Goal: Task Accomplishment & Management: Complete application form

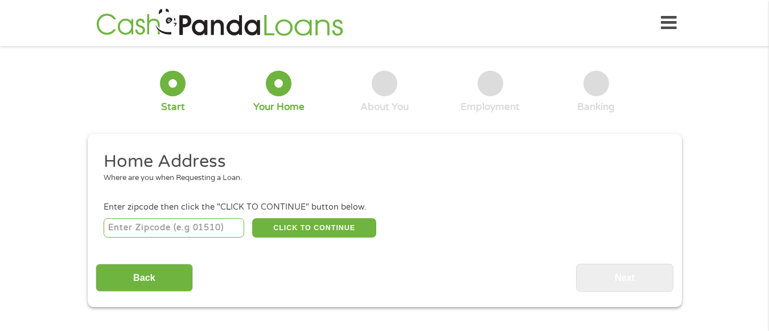
click at [136, 230] on input "number" at bounding box center [174, 227] width 141 height 19
type input "54635"
click at [299, 221] on button "CLICK TO CONTINUE" at bounding box center [314, 227] width 124 height 19
type input "54635"
type input "Hixton"
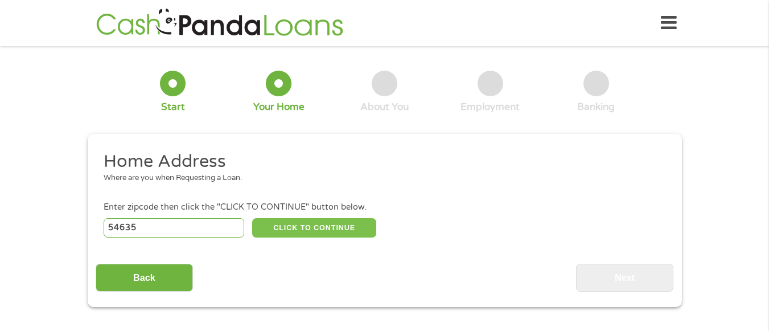
select select "[US_STATE]"
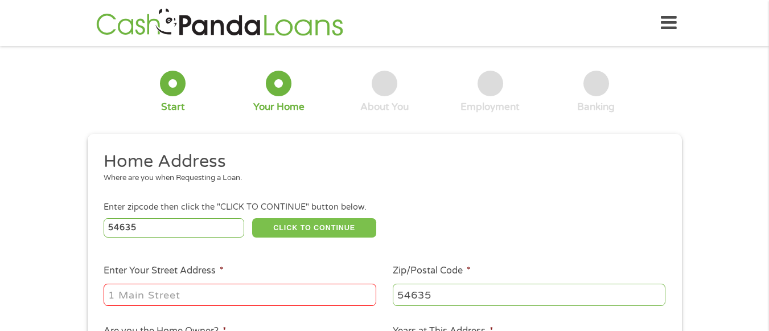
click at [299, 221] on button "CLICK TO CONTINUE" at bounding box center [314, 227] width 124 height 19
click at [297, 224] on button "CLICK TO CONTINUE" at bounding box center [314, 227] width 124 height 19
click at [257, 293] on input "Enter Your Street Address *" at bounding box center [240, 295] width 273 height 22
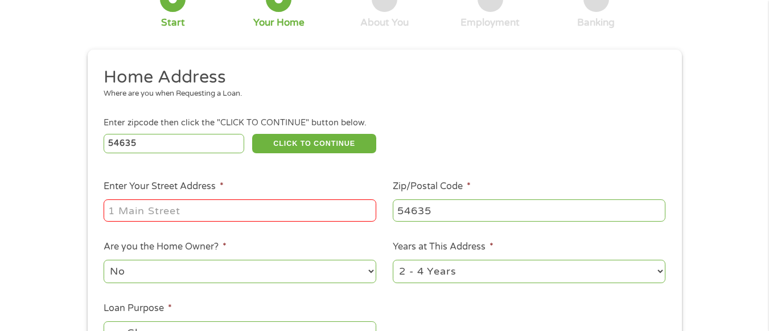
scroll to position [91, 0]
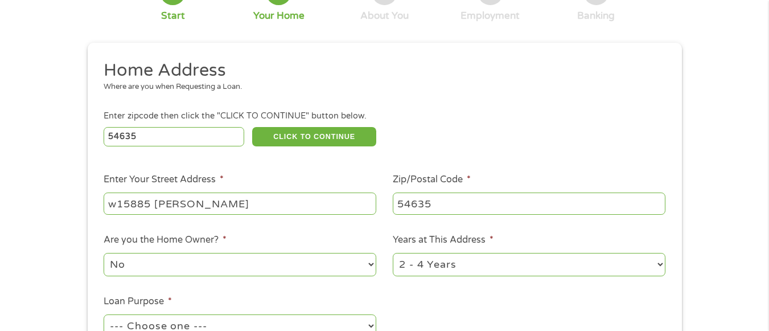
type input "w15885 Dewey Rd"
click at [147, 272] on select "No Yes" at bounding box center [240, 264] width 273 height 23
click at [104, 253] on select "No Yes" at bounding box center [240, 264] width 273 height 23
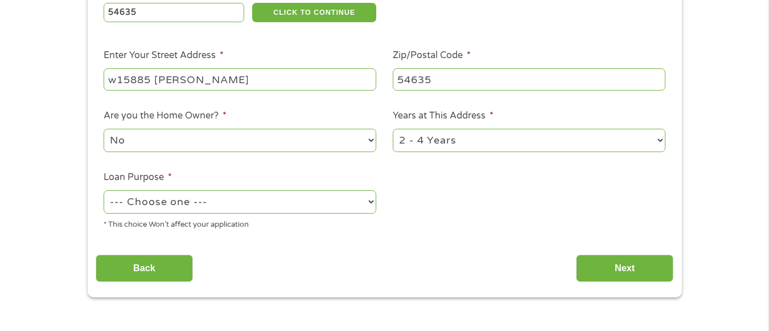
scroll to position [228, 0]
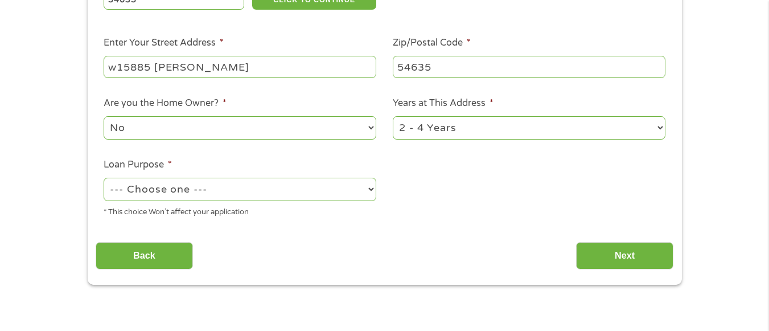
click at [371, 190] on select "--- Choose one --- Pay Bills Debt Consolidation Home Improvement Major Purchase…" at bounding box center [240, 189] width 273 height 23
select select "shorttermcash"
click at [104, 178] on select "--- Choose one --- Pay Bills Debt Consolidation Home Improvement Major Purchase…" at bounding box center [240, 189] width 273 height 23
click at [623, 257] on input "Next" at bounding box center [624, 256] width 97 height 28
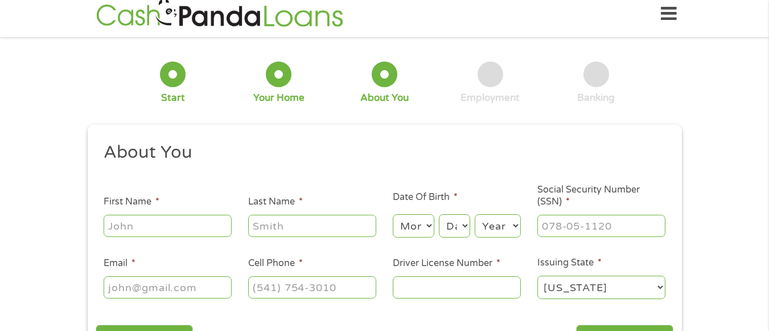
scroll to position [0, 0]
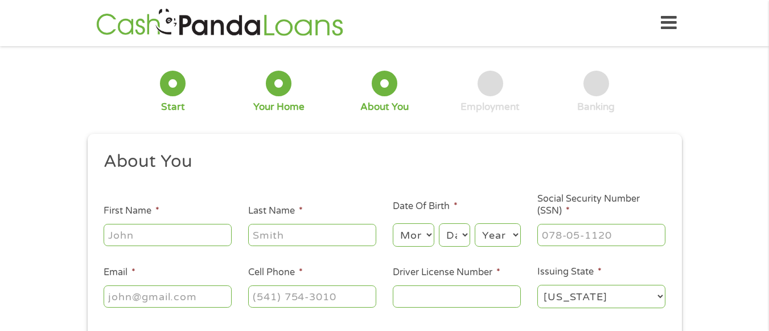
click at [140, 233] on input "First Name *" at bounding box center [168, 235] width 128 height 22
type input "Gina"
click at [288, 233] on input "Last Name *" at bounding box center [312, 235] width 128 height 22
type input "Anderson"
click at [424, 233] on select "Month 1 2 3 4 5 6 7 8 9 10 11 12" at bounding box center [414, 234] width 42 height 23
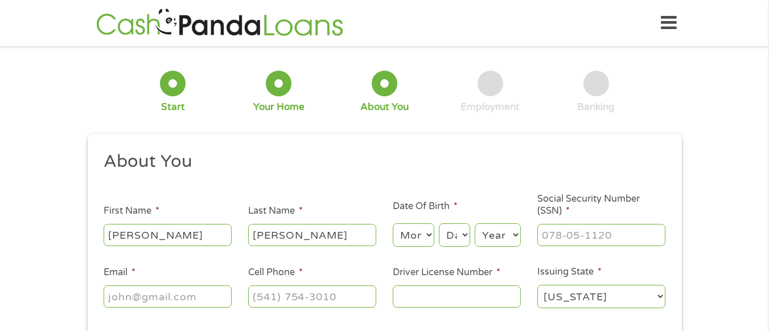
select select "2"
click at [393, 223] on select "Month 1 2 3 4 5 6 7 8 9 10 11 12" at bounding box center [414, 234] width 42 height 23
click at [462, 235] on select "Day 1 2 3 4 5 6 7 8 9 10 11 12 13 14 15 16 17 18 19 20 21 22 23 24 25 26 27 28 …" at bounding box center [454, 234] width 31 height 23
select select "16"
click at [439, 223] on select "Day 1 2 3 4 5 6 7 8 9 10 11 12 13 14 15 16 17 18 19 20 21 22 23 24 25 26 27 28 …" at bounding box center [454, 234] width 31 height 23
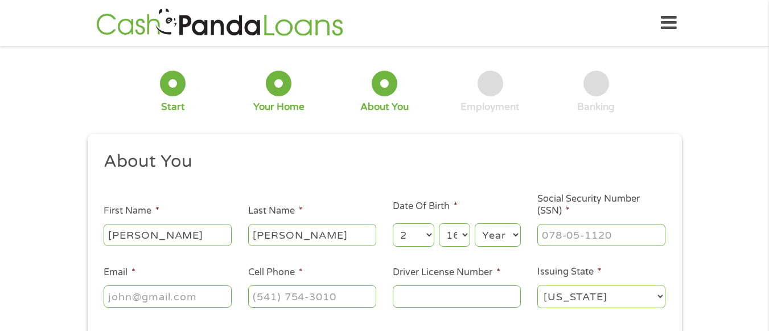
click at [510, 238] on select "Year 2007 2006 2005 2004 2003 2002 2001 2000 1999 1998 1997 1996 1995 1994 1993…" at bounding box center [498, 234] width 46 height 23
select select "1967"
click at [475, 223] on select "Year 2007 2006 2005 2004 2003 2002 2001 2000 1999 1998 1997 1996 1995 1994 1993…" at bounding box center [498, 234] width 46 height 23
click at [560, 234] on input "___-__-____" at bounding box center [601, 235] width 128 height 22
type input "397-88-9604"
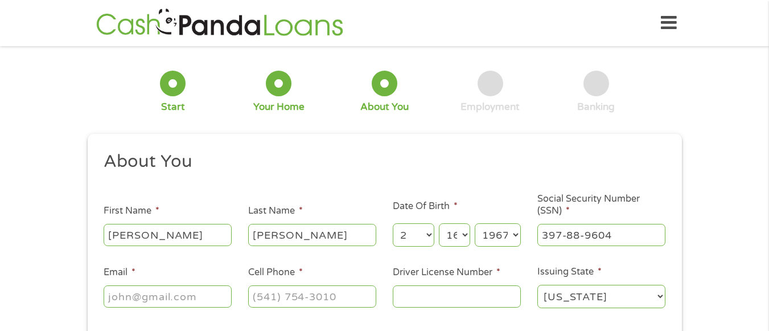
click at [182, 297] on input "Email *" at bounding box center [168, 296] width 128 height 22
type input "anderson.nottg@gmail.com"
click at [292, 296] on input "(___) ___-____" at bounding box center [312, 296] width 128 height 22
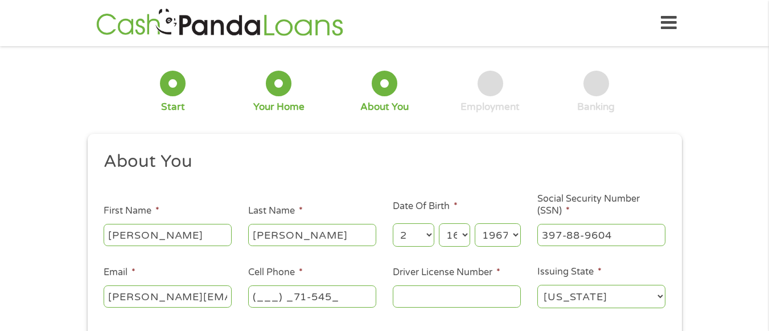
type input "(___) _71-5456"
click at [442, 296] on input "Driver License Number *" at bounding box center [457, 296] width 128 height 22
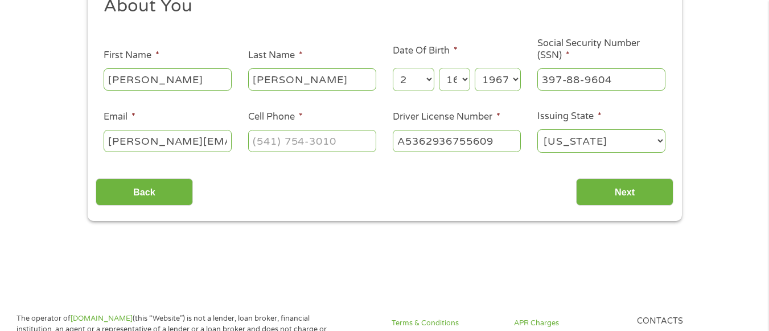
scroll to position [159, 0]
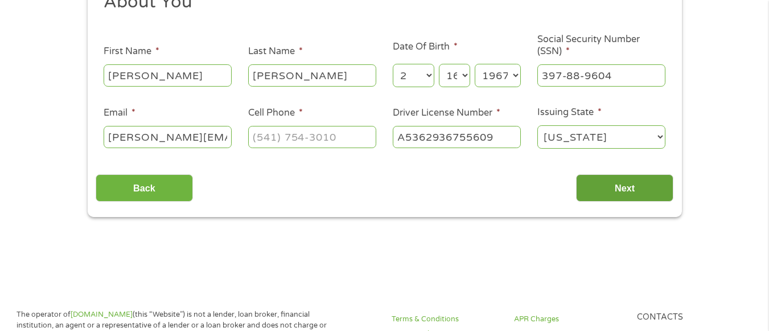
type input "A5362936755609"
click at [611, 185] on input "Next" at bounding box center [624, 188] width 97 height 28
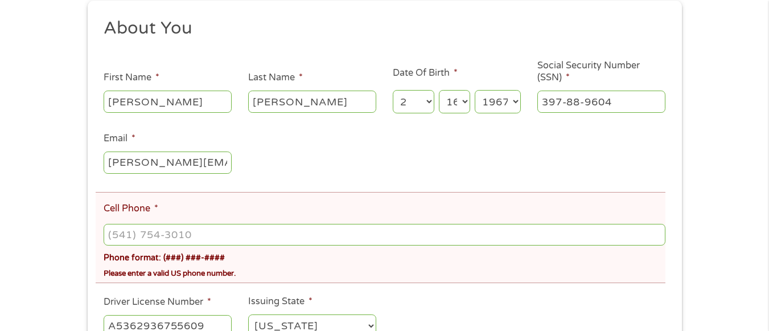
scroll to position [182, 0]
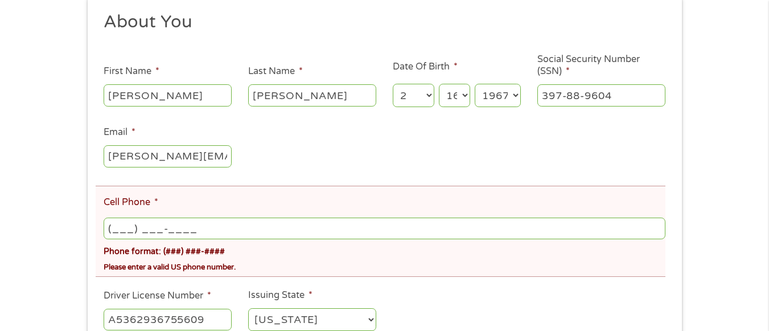
click at [142, 230] on input "(___) ___-____" at bounding box center [384, 228] width 561 height 22
click at [114, 228] on input "(___) 715-____" at bounding box center [384, 228] width 561 height 22
click at [156, 229] on input "(715) 715-____" at bounding box center [384, 228] width 561 height 22
click at [141, 230] on input "(715) ___-____" at bounding box center [384, 228] width 561 height 22
type input "(715) 456-6548"
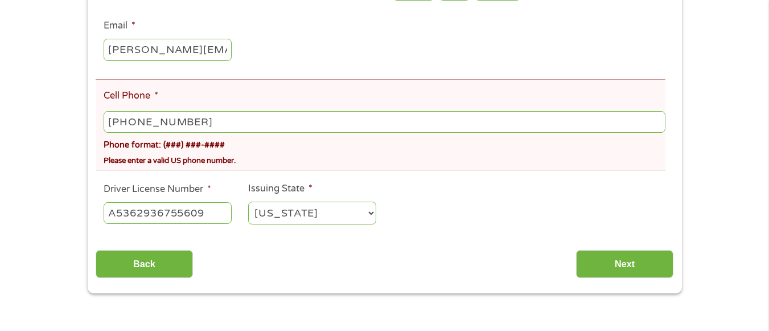
scroll to position [319, 0]
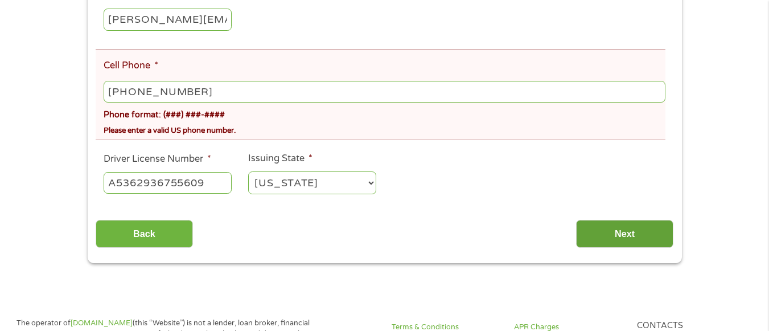
click at [632, 231] on input "Next" at bounding box center [624, 234] width 97 height 28
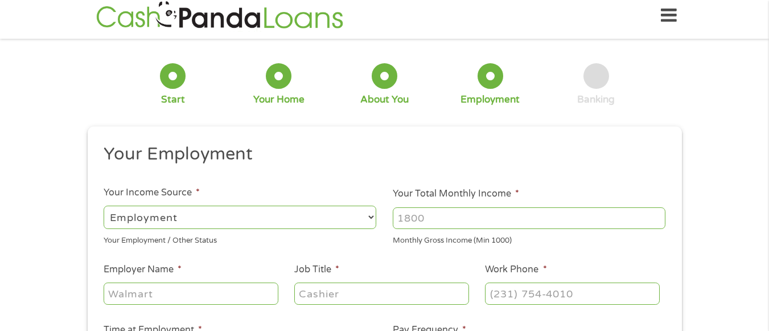
scroll to position [0, 0]
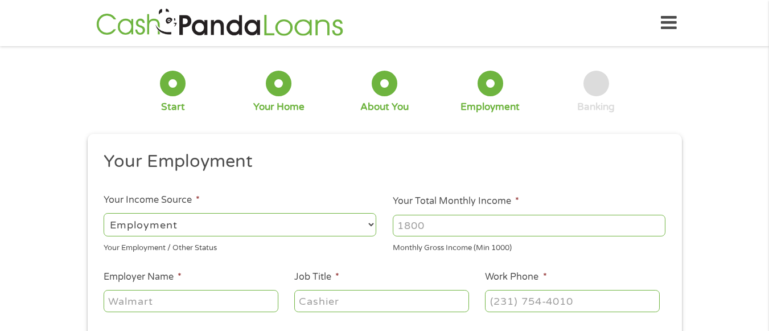
click at [355, 228] on select "--- Choose one --- Employment Self Employed Benefits" at bounding box center [240, 224] width 273 height 23
select select "benefits"
click at [104, 213] on select "--- Choose one --- Employment Self Employed Benefits" at bounding box center [240, 224] width 273 height 23
type input "Other"
type input "(715) 456-6548"
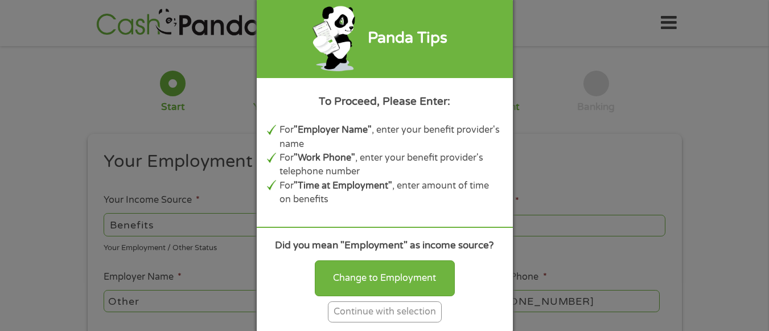
click at [422, 312] on div "Continue with selection" at bounding box center [385, 311] width 114 height 21
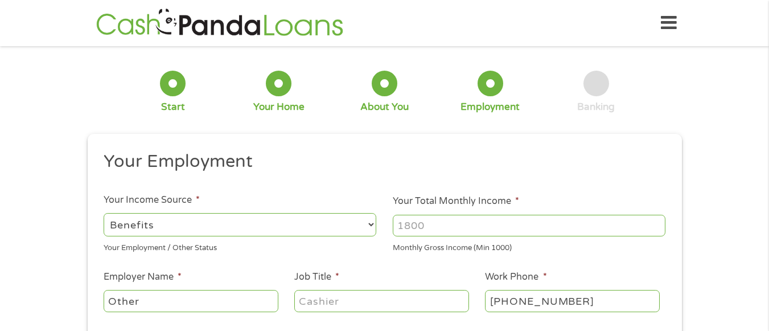
click at [422, 227] on input "Your Total Monthly Income *" at bounding box center [529, 226] width 273 height 22
type input "1600"
click at [120, 298] on input "Other" at bounding box center [191, 301] width 174 height 22
click at [326, 299] on input "Job Title *" at bounding box center [381, 301] width 174 height 22
click at [167, 301] on input "OtSSDIher" at bounding box center [191, 301] width 174 height 22
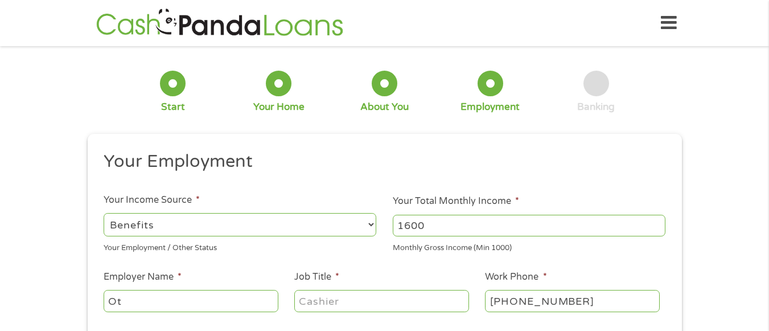
type input "O"
type input "SSDI"
click at [319, 301] on input "Job Title *" at bounding box center [381, 301] width 174 height 22
type input "Disabled"
click at [580, 301] on input "(715) 456-6548" at bounding box center [572, 301] width 174 height 22
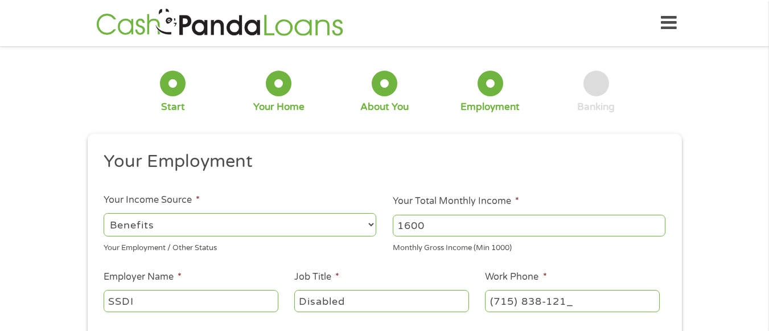
type input "(715) 838-1213"
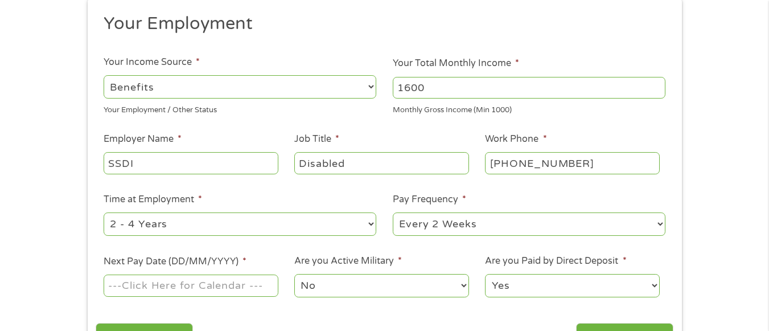
scroll to position [159, 0]
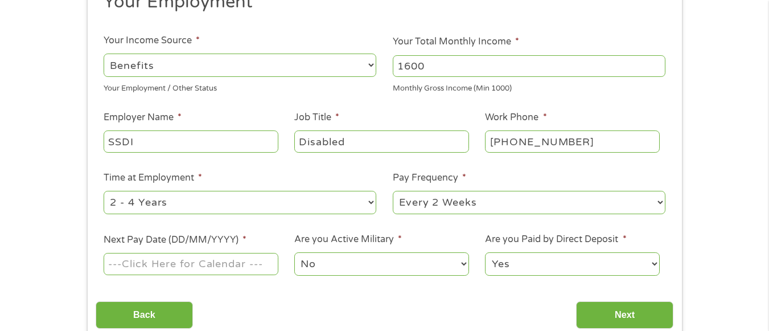
click at [371, 202] on select "--- Choose one --- 1 Year or less 1 - 2 Years 2 - 4 Years Over 4 Years" at bounding box center [240, 202] width 273 height 23
select select "24months"
click at [104, 191] on select "--- Choose one --- 1 Year or less 1 - 2 Years 2 - 4 Years Over 4 Years" at bounding box center [240, 202] width 273 height 23
click at [659, 203] on select "--- Choose one --- Every 2 Weeks Every Week Monthly Semi-Monthly" at bounding box center [529, 202] width 273 height 23
select select "monthly"
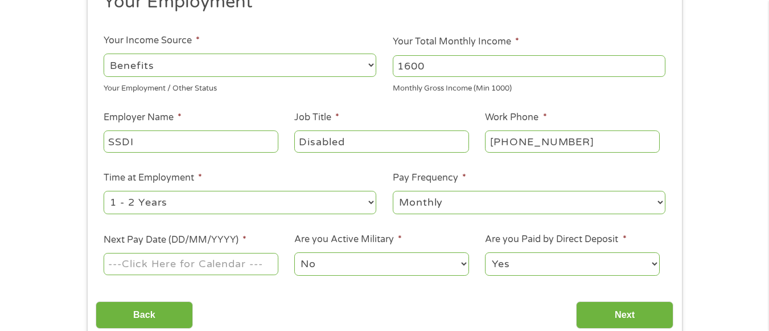
click at [393, 191] on select "--- Choose one --- Every 2 Weeks Every Week Monthly Semi-Monthly" at bounding box center [529, 202] width 273 height 23
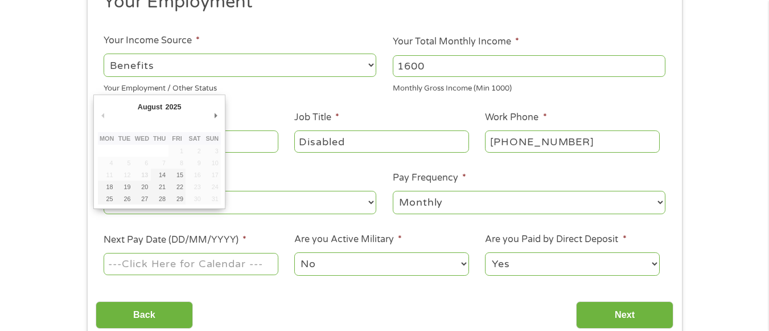
click at [210, 262] on input "Next Pay Date (DD/MM/YYYY) *" at bounding box center [191, 264] width 174 height 22
type input "03/09/2025"
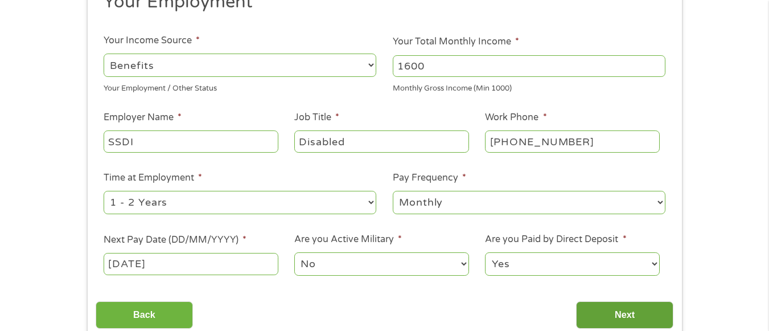
click at [636, 314] on input "Next" at bounding box center [624, 315] width 97 height 28
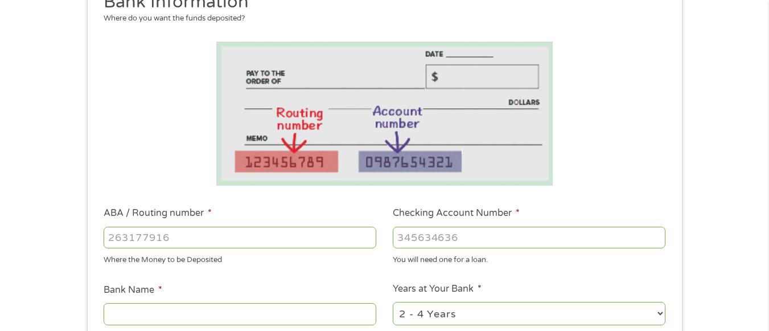
click at [166, 239] on input "ABA / Routing number *" at bounding box center [240, 238] width 273 height 22
type input "075000022"
type input "US BANK NA"
type input "075000022"
click at [444, 244] on input "Checking Account Number *" at bounding box center [529, 238] width 273 height 22
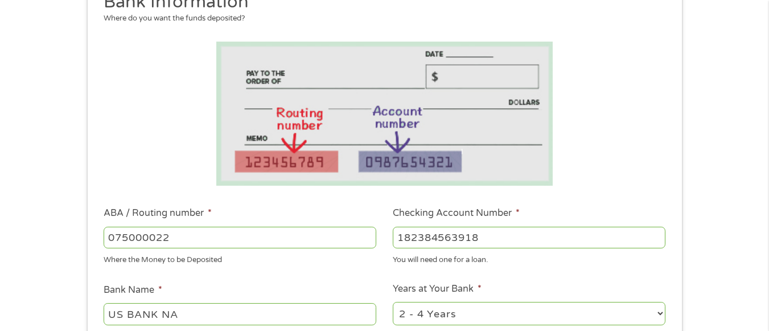
type input "182384563918"
click at [656, 314] on select "2 - 4 Years 6 - 12 Months 1 - 2 Years Over 4 Years" at bounding box center [529, 313] width 273 height 23
select select "24months"
click at [393, 302] on select "2 - 4 Years 6 - 12 Months 1 - 2 Years Over 4 Years" at bounding box center [529, 313] width 273 height 23
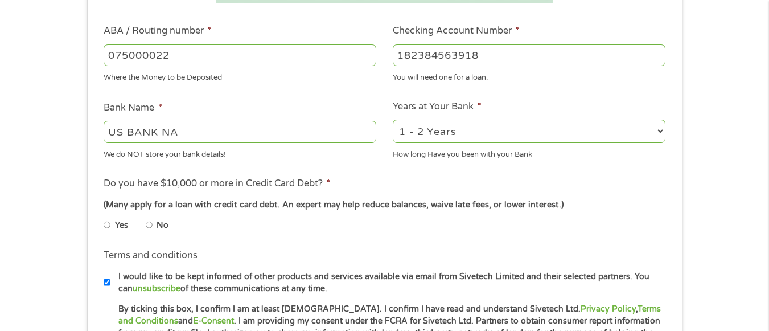
scroll to position [380, 0]
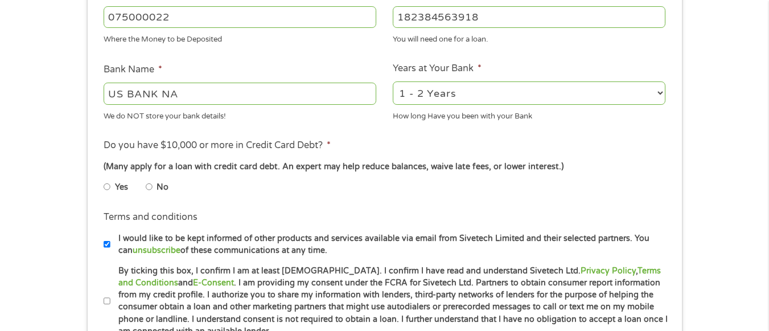
click at [150, 186] on input "No" at bounding box center [149, 187] width 7 height 18
radio input "true"
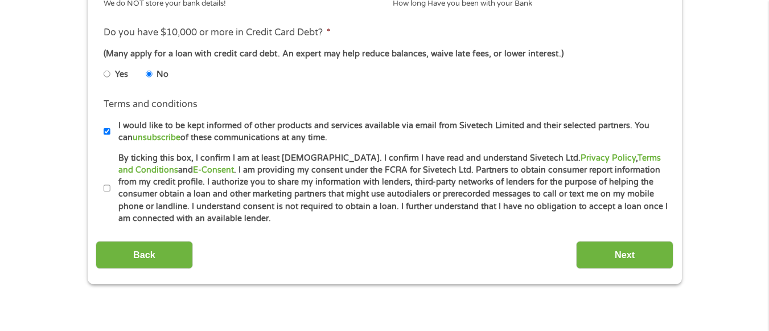
scroll to position [494, 0]
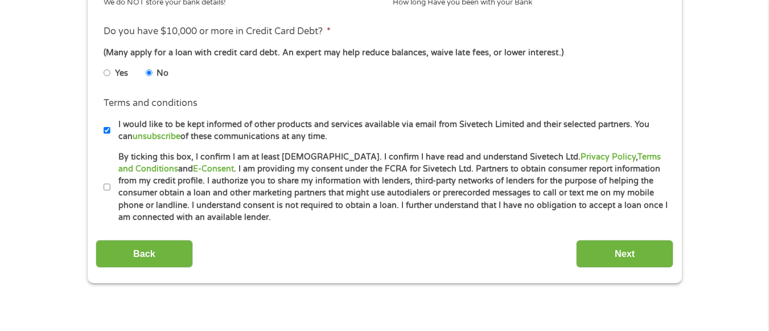
click at [109, 187] on input "By ticking this box, I confirm I am at least 18 years old. I confirm I have rea…" at bounding box center [107, 187] width 7 height 18
checkbox input "true"
click at [606, 248] on input "Next" at bounding box center [624, 254] width 97 height 28
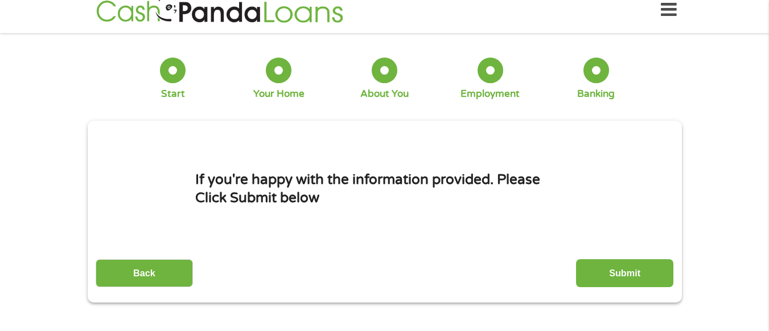
scroll to position [0, 0]
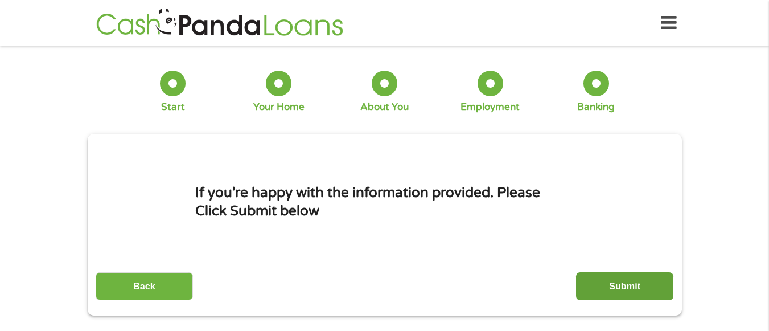
click at [628, 283] on input "Submit" at bounding box center [624, 286] width 97 height 28
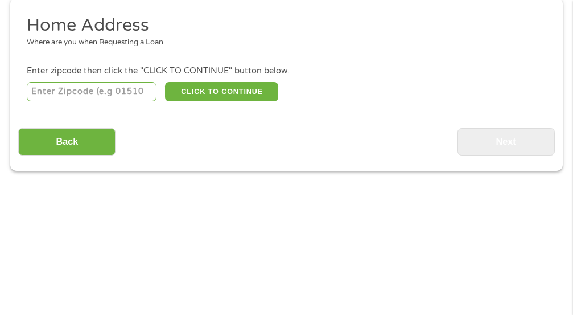
scroll to position [161, 0]
